Goal: Task Accomplishment & Management: Manage account settings

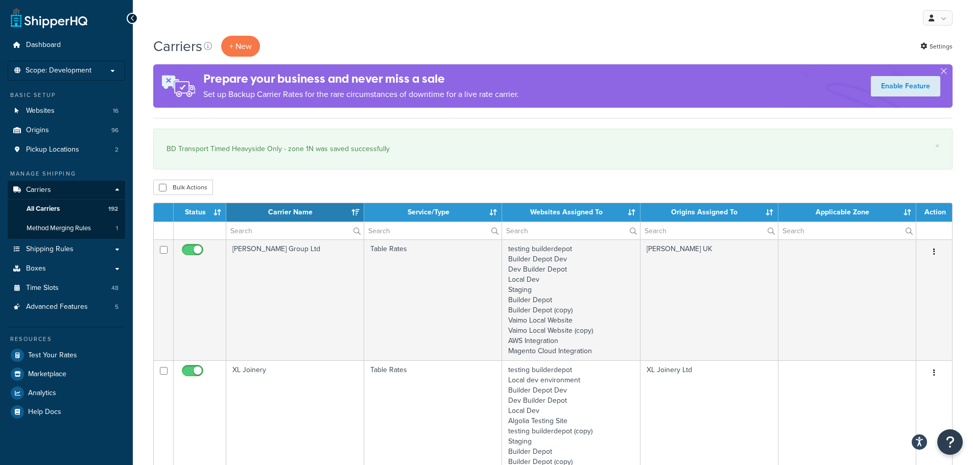
select select "15"
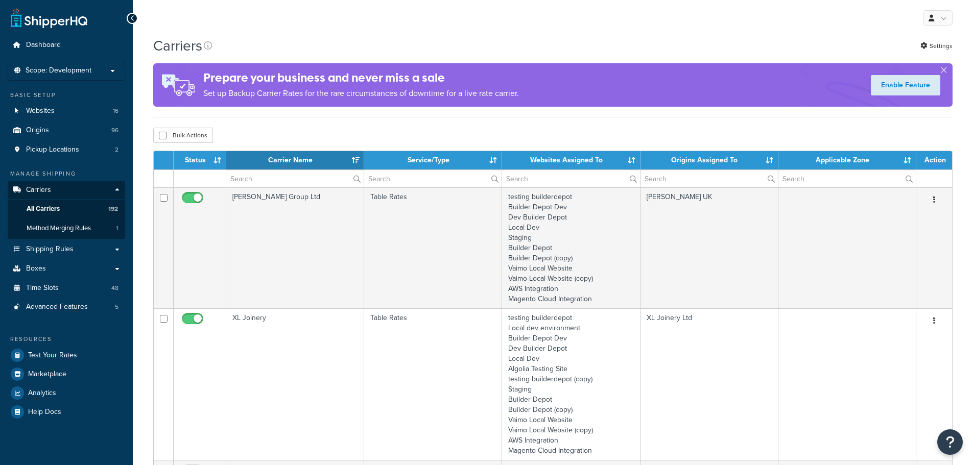
select select "15"
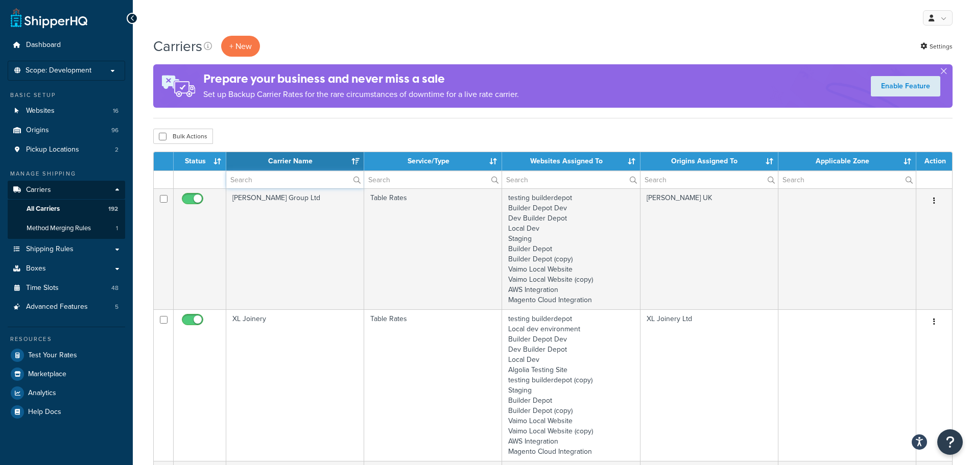
click at [259, 179] on input "text" at bounding box center [294, 179] width 137 height 17
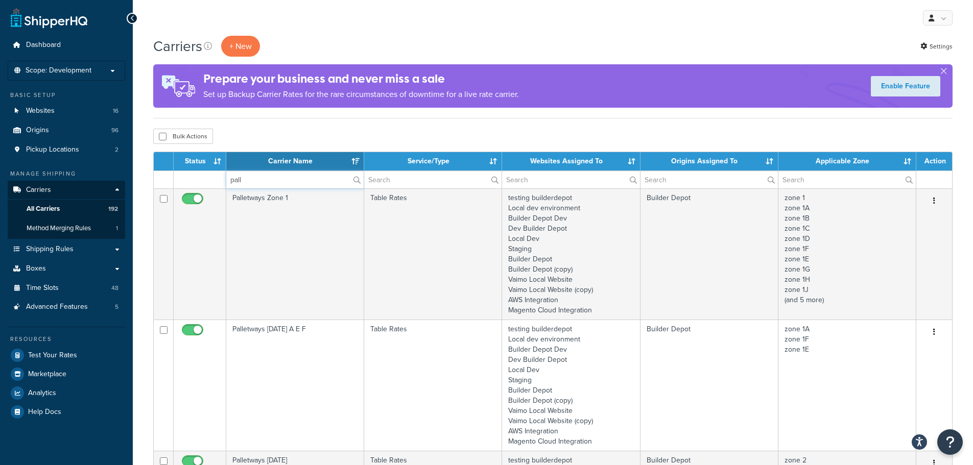
type input "pall"
click at [294, 130] on div "Bulk Actions Duplicate Delete" at bounding box center [552, 136] width 799 height 15
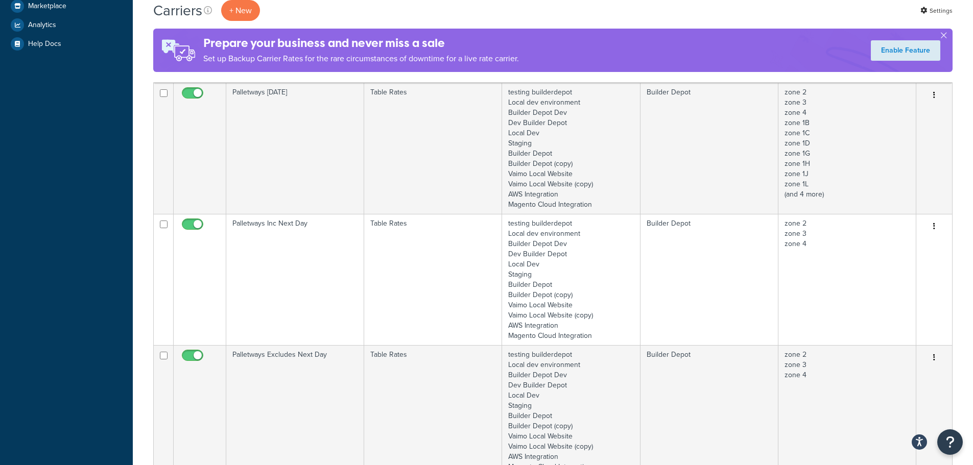
scroll to position [408, 0]
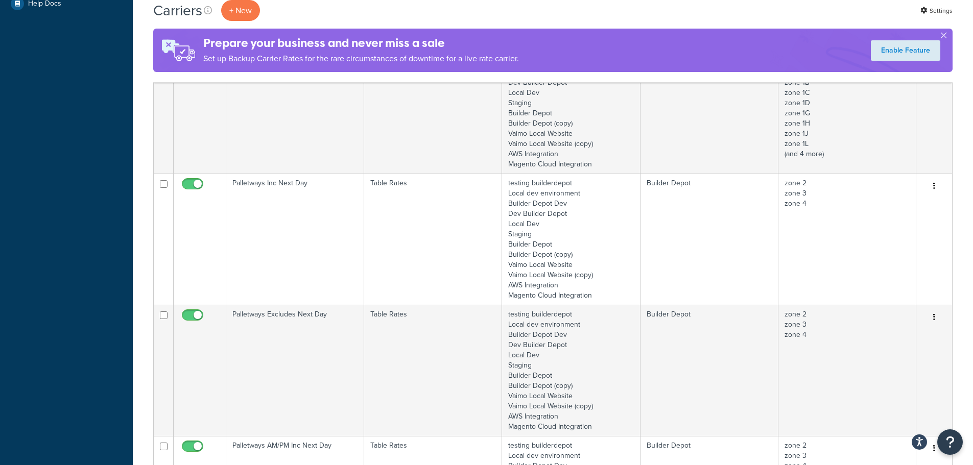
click at [270, 216] on td "Palletways Inc Next Day" at bounding box center [295, 239] width 138 height 131
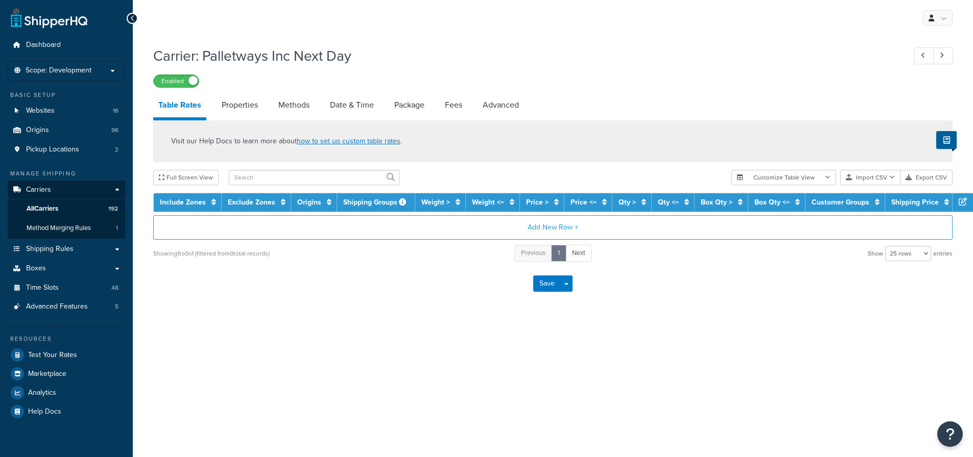
select select "25"
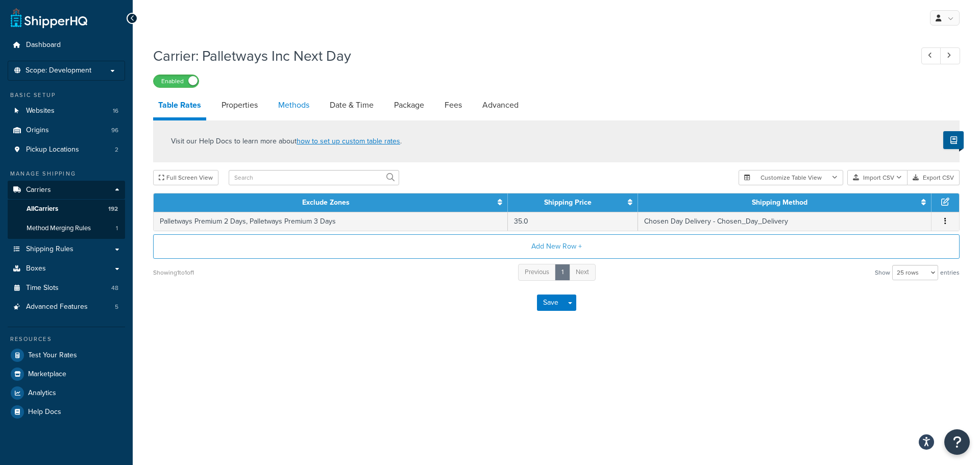
click at [297, 104] on link "Methods" at bounding box center [293, 105] width 41 height 25
select select "25"
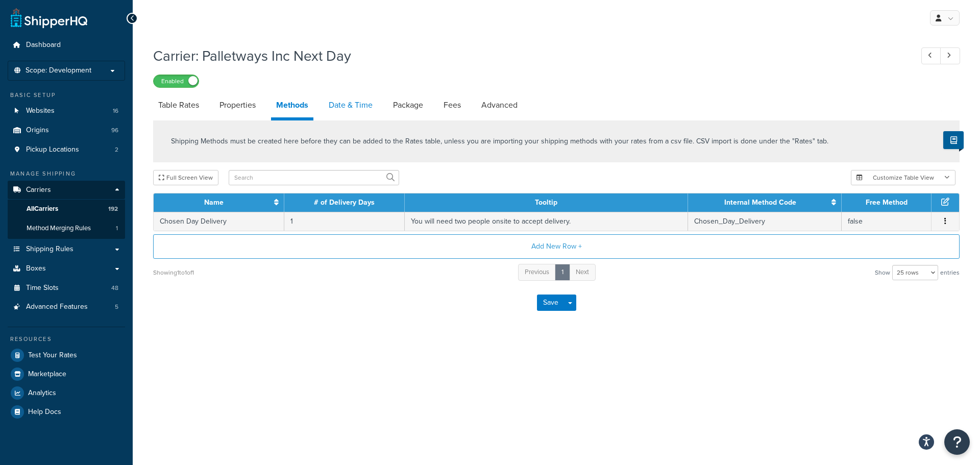
click at [369, 99] on link "Date & Time" at bounding box center [351, 105] width 54 height 25
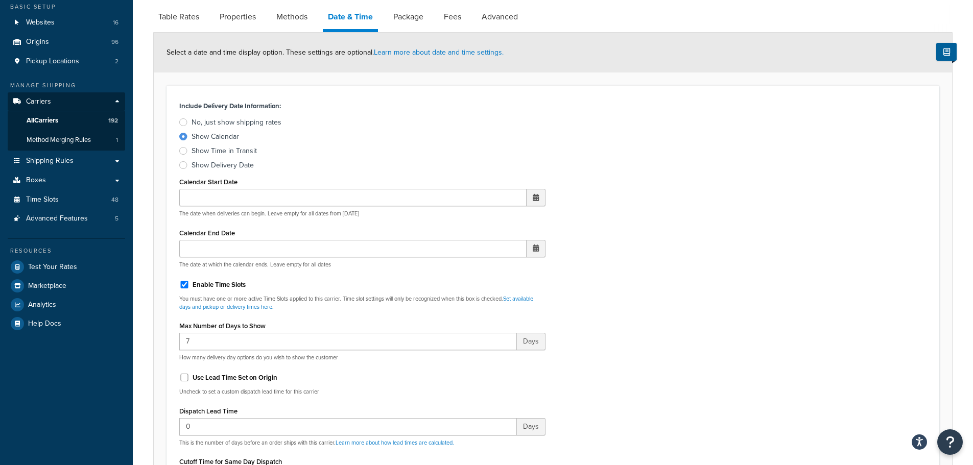
scroll to position [306, 0]
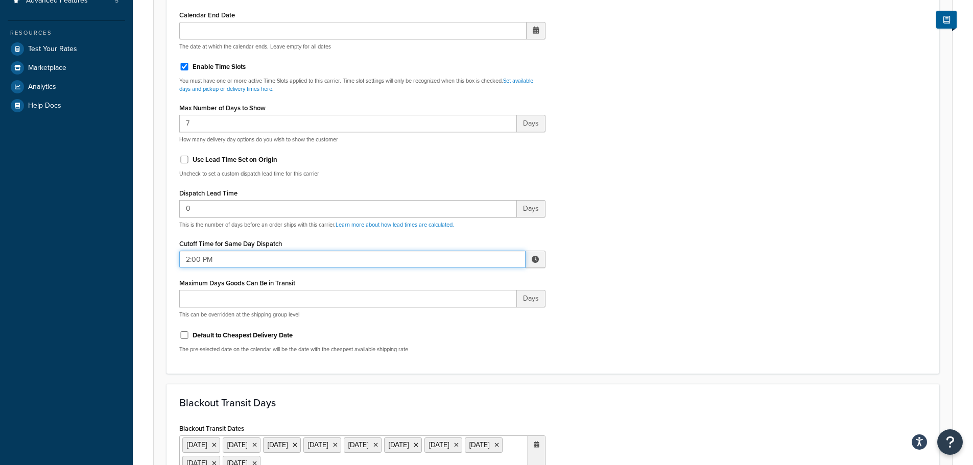
click at [212, 258] on input "2:00 PM" at bounding box center [352, 259] width 346 height 17
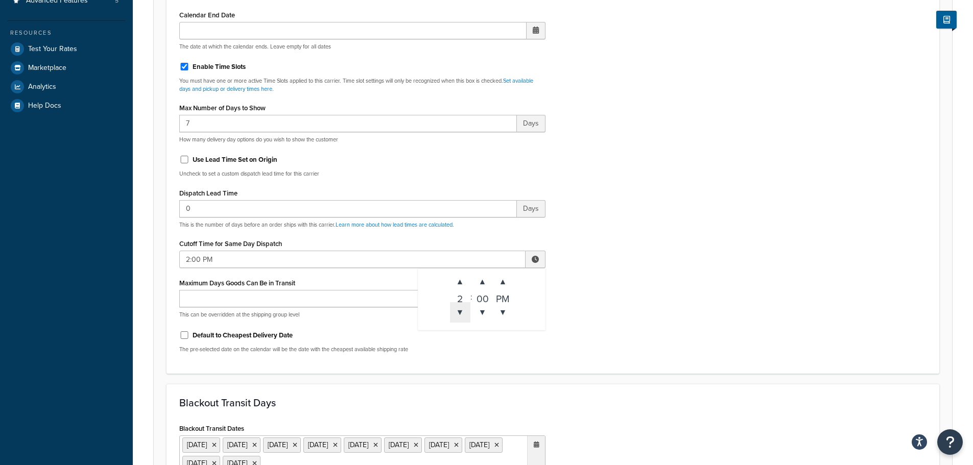
click at [455, 310] on span "▼" at bounding box center [460, 312] width 20 height 20
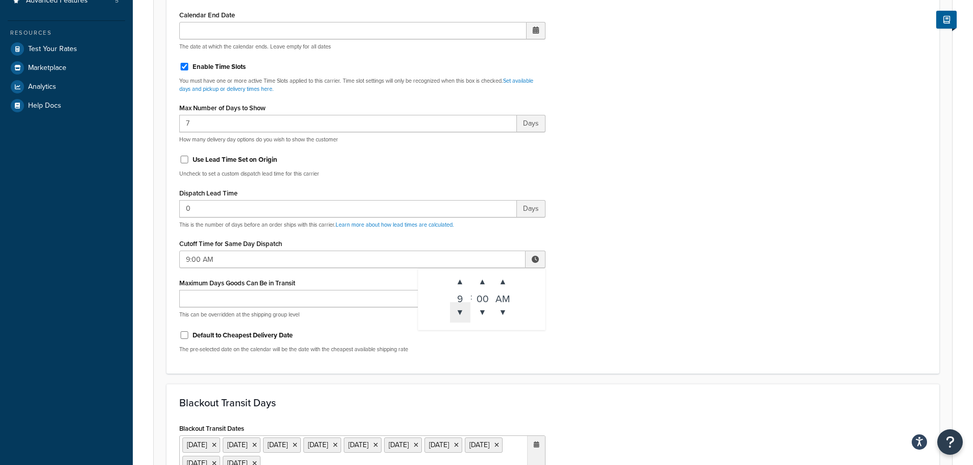
click at [455, 310] on span "▼" at bounding box center [460, 312] width 20 height 20
type input "8:00 AM"
click at [656, 315] on div "Include Delivery Date Information: No, just show shipping rates Show Calendar S…" at bounding box center [553, 121] width 762 height 480
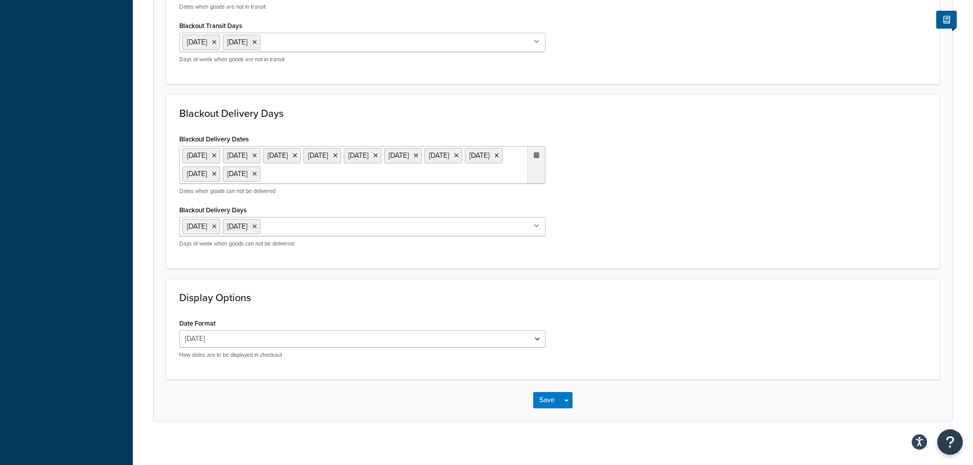
scroll to position [788, 0]
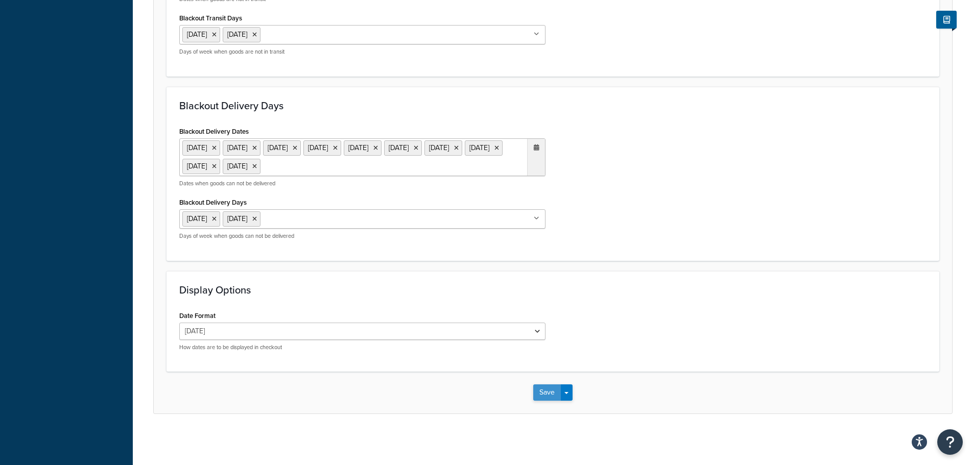
click at [537, 393] on button "Save" at bounding box center [547, 392] width 28 height 16
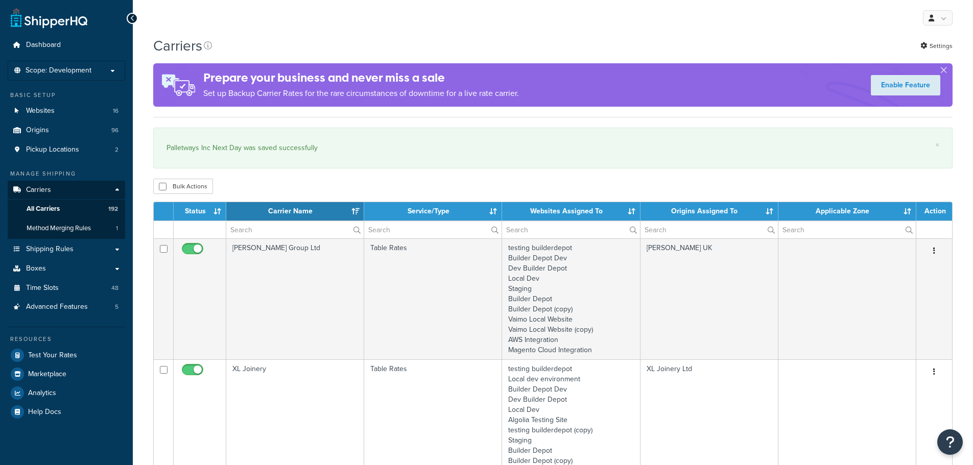
select select "15"
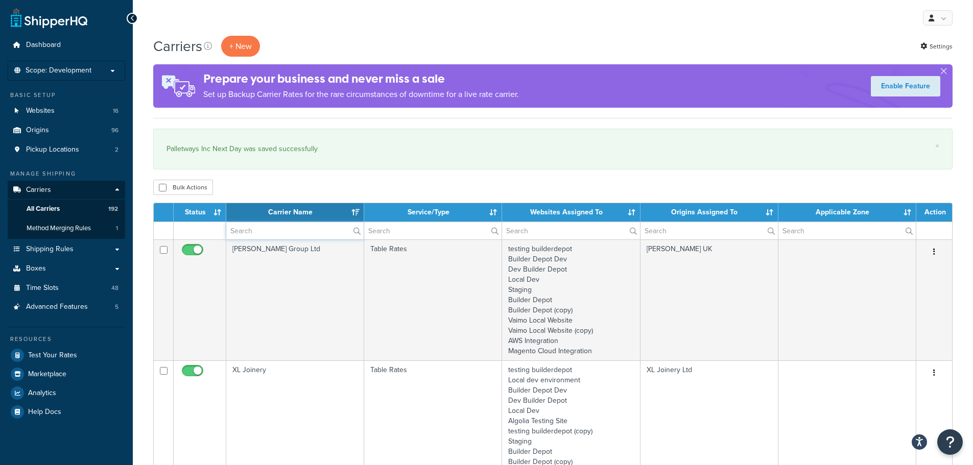
click at [253, 232] on input "text" at bounding box center [294, 230] width 137 height 17
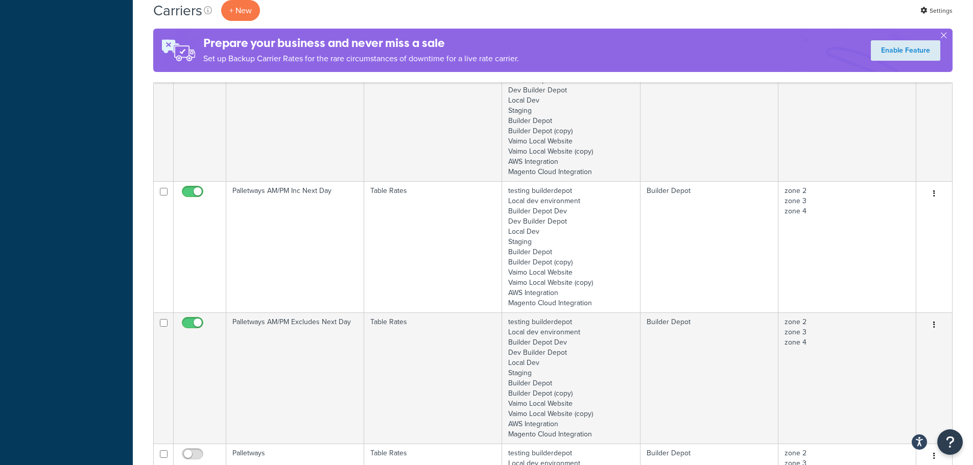
scroll to position [715, 0]
type input "pall"
click at [257, 215] on td "Palletways AM/PM Inc Next Day" at bounding box center [295, 246] width 138 height 131
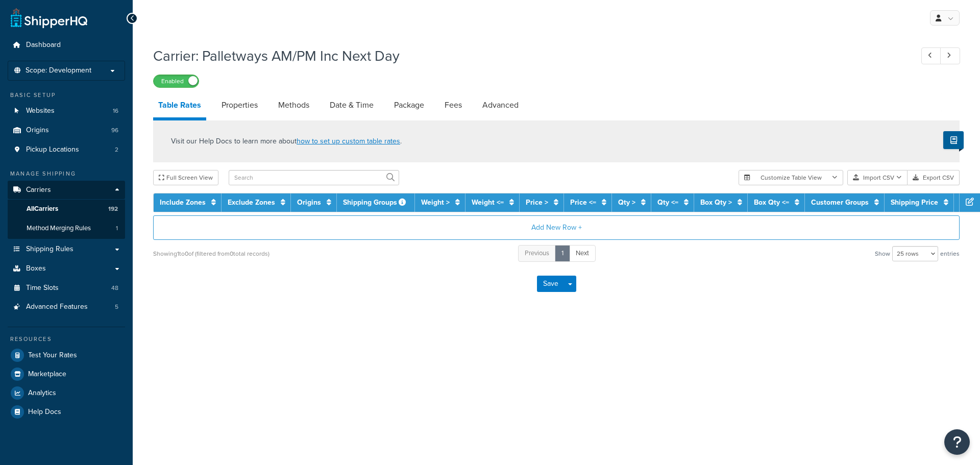
select select "25"
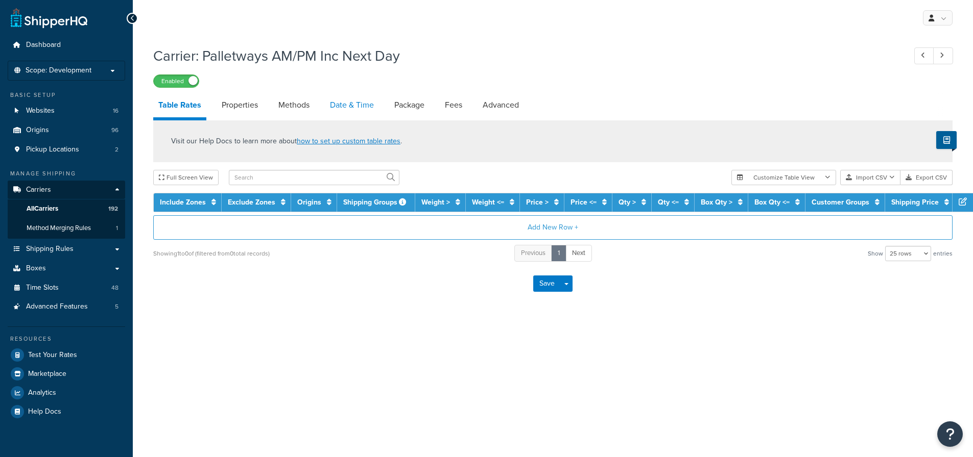
click at [345, 101] on link "Date & Time" at bounding box center [352, 105] width 54 height 25
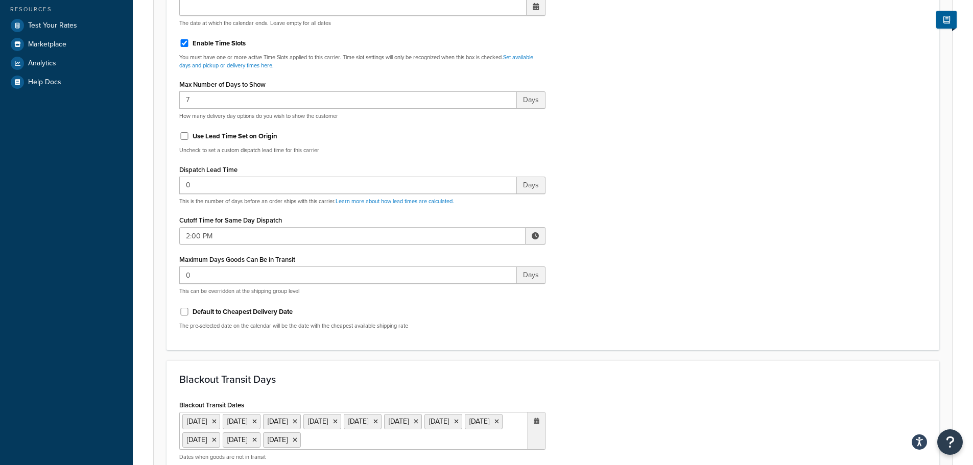
scroll to position [408, 0]
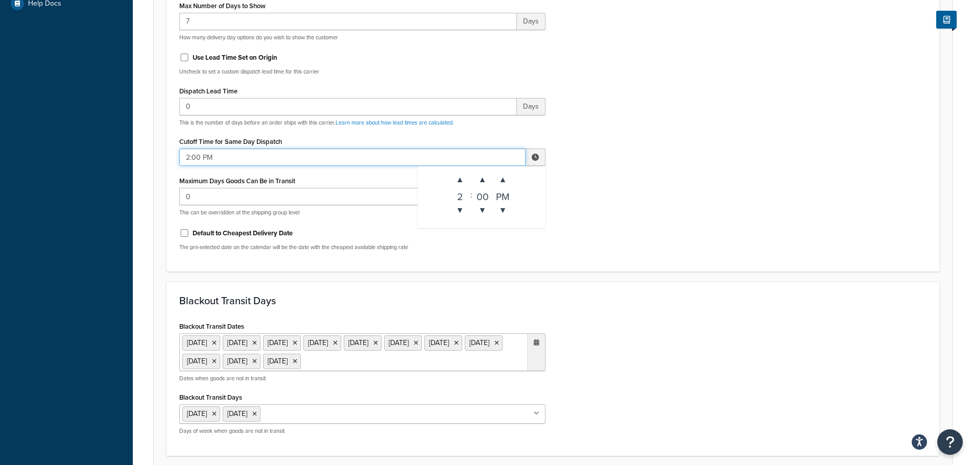
click at [225, 156] on input "2:00 PM" at bounding box center [352, 157] width 346 height 17
click at [460, 210] on span "▼" at bounding box center [460, 210] width 20 height 20
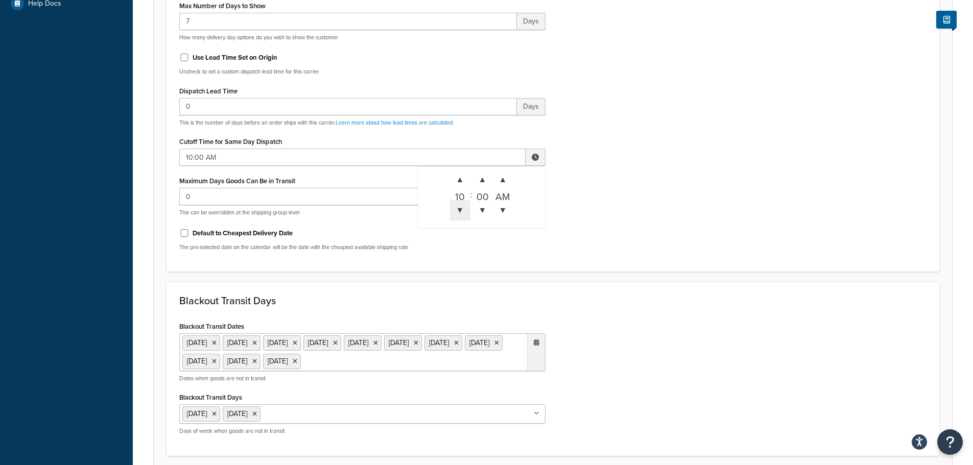
click at [460, 210] on span "▼" at bounding box center [460, 210] width 20 height 20
type input "8:00 AM"
click at [633, 258] on div "Include Delivery Date Information: No, just show shipping rates Show Calendar S…" at bounding box center [553, 18] width 762 height 480
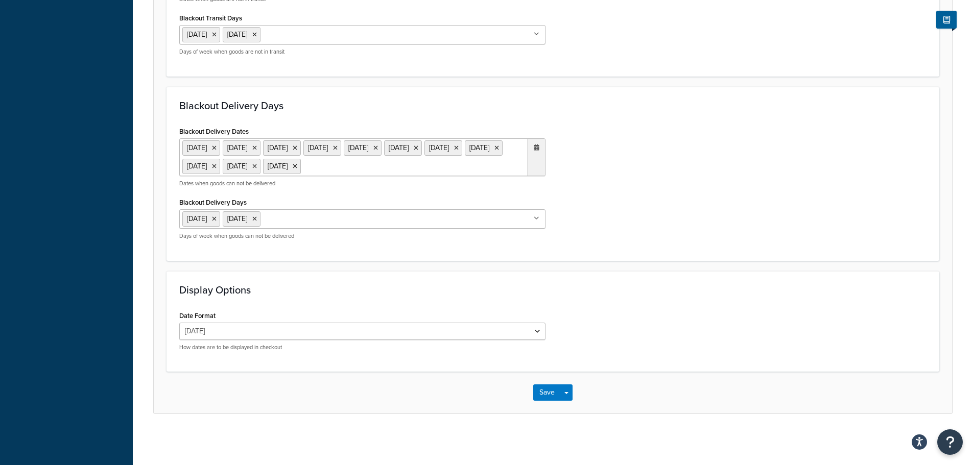
scroll to position [825, 0]
click at [538, 392] on button "Save" at bounding box center [547, 392] width 28 height 16
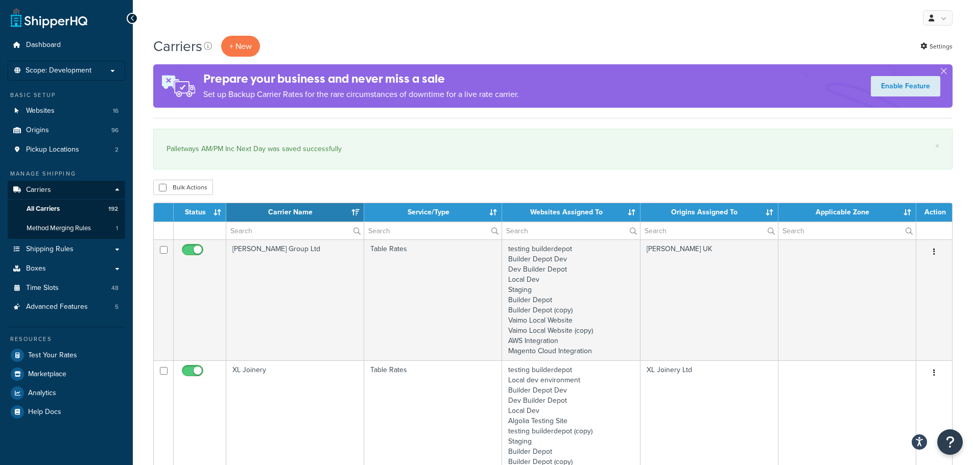
select select "15"
